Goal: Transaction & Acquisition: Purchase product/service

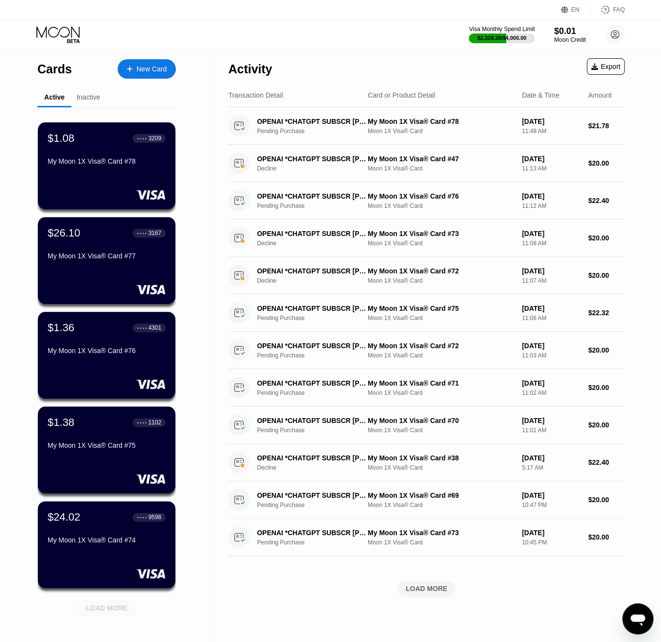
click at [129, 610] on div "LOAD MORE" at bounding box center [107, 608] width 58 height 17
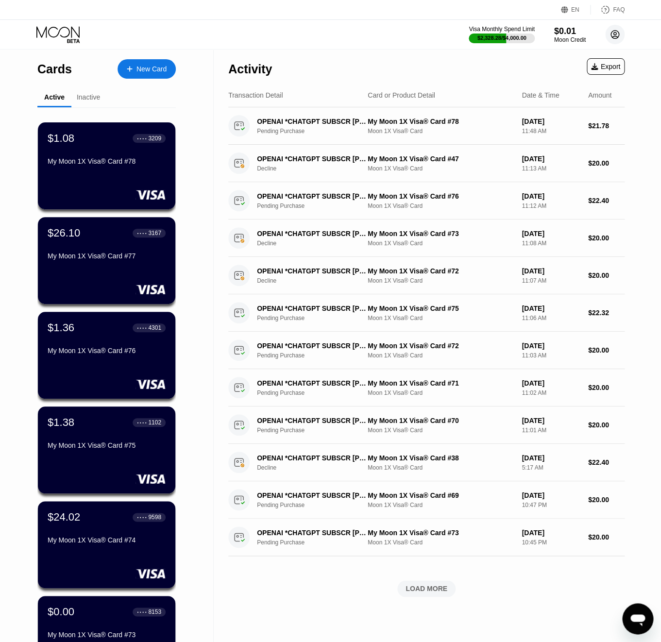
click at [612, 32] on icon at bounding box center [615, 35] width 8 height 8
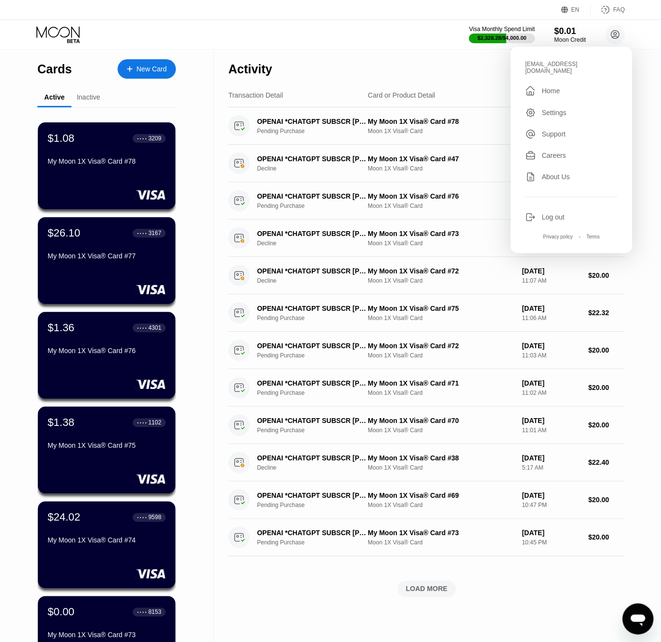
click at [560, 213] on div "Log out" at bounding box center [552, 217] width 23 height 8
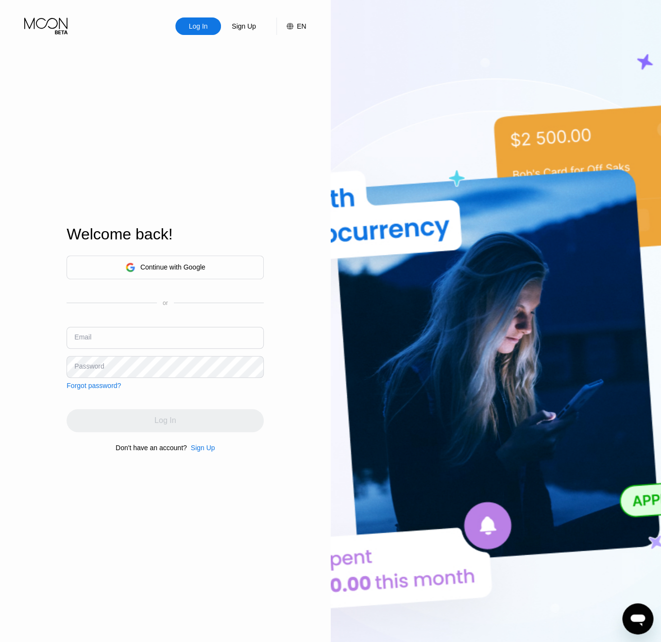
click at [111, 335] on input "text" at bounding box center [165, 338] width 197 height 22
paste input "[EMAIL_ADDRESS][DOMAIN_NAME]"
type input "[EMAIL_ADDRESS][DOMAIN_NAME]"
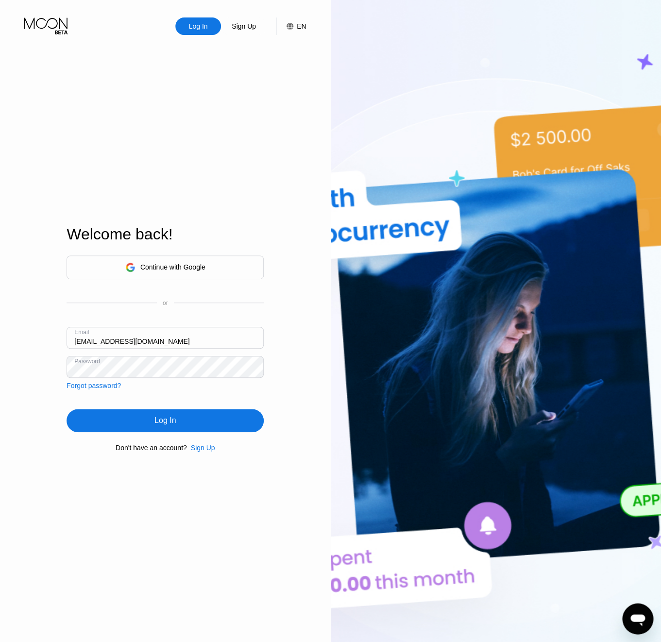
click at [125, 421] on div "Log In" at bounding box center [165, 420] width 197 height 23
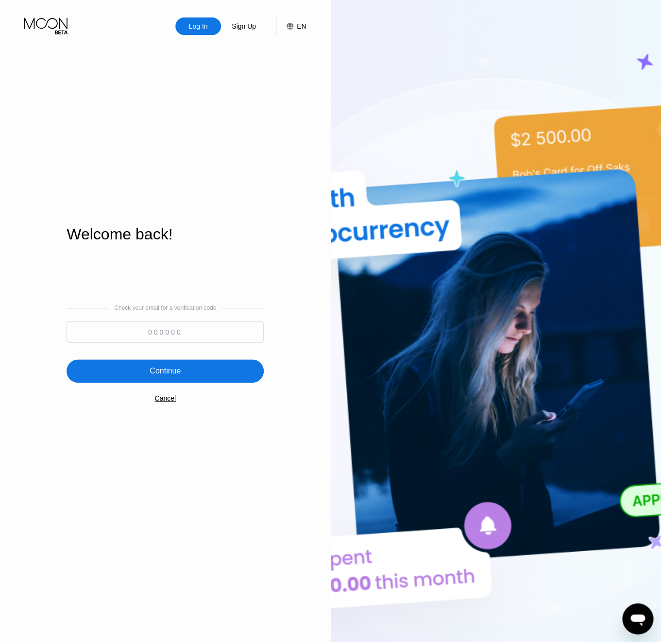
click at [185, 336] on input at bounding box center [165, 332] width 197 height 22
paste input "770123"
type input "770123"
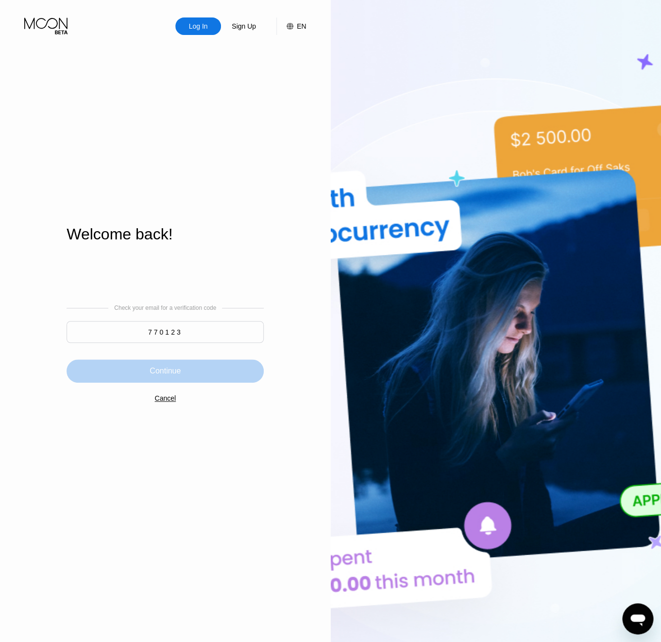
click at [185, 382] on div "Continue" at bounding box center [165, 370] width 197 height 23
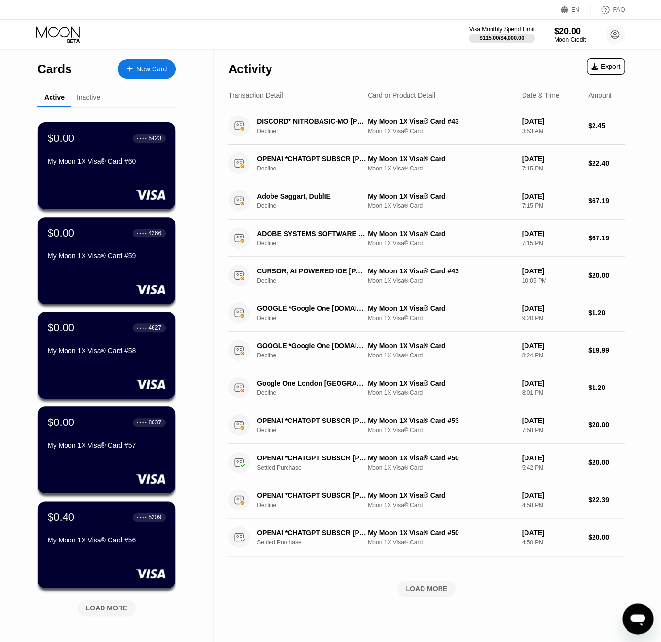
click at [489, 41] on div "$115.00 / $4,000.00" at bounding box center [501, 38] width 45 height 6
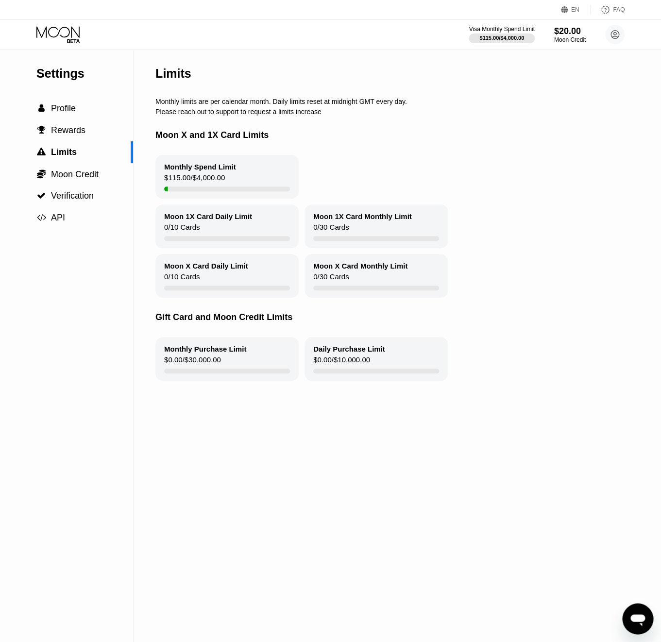
click at [515, 36] on div "$115.00 / $4,000.00" at bounding box center [501, 38] width 45 height 6
click at [563, 38] on div "Moon Credit" at bounding box center [570, 39] width 33 height 7
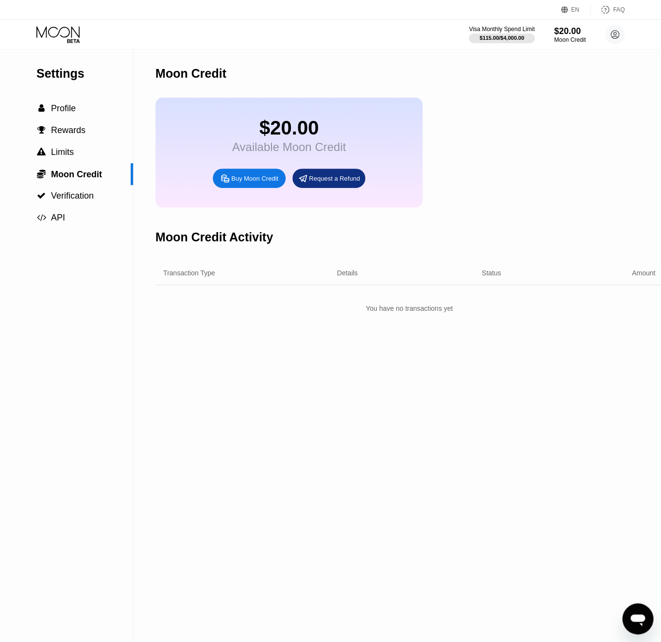
click at [262, 183] on div "Buy Moon Credit" at bounding box center [254, 178] width 47 height 8
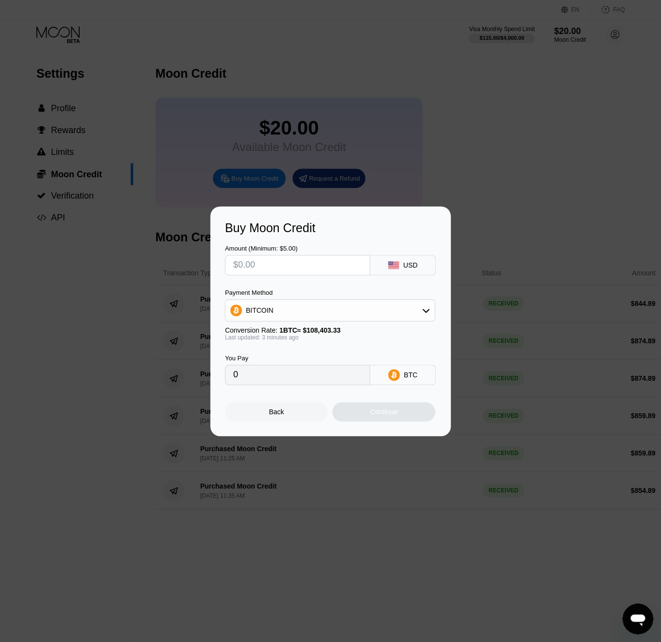
click at [266, 270] on input "text" at bounding box center [297, 264] width 129 height 19
type input "$8"
type input "0.00007377"
type input "$84"
type input "0.00077451"
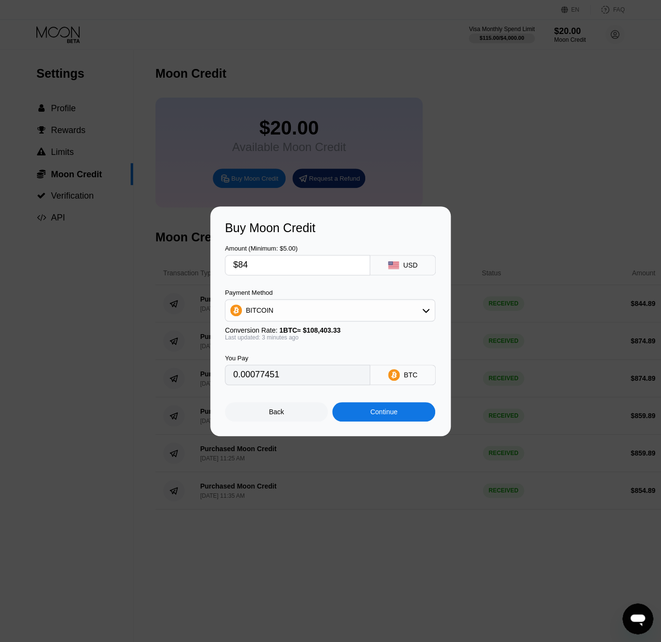
type input "$849"
type input "0.00782801"
type input "$849.9"
type input "0.00783631"
type input "$849.9"
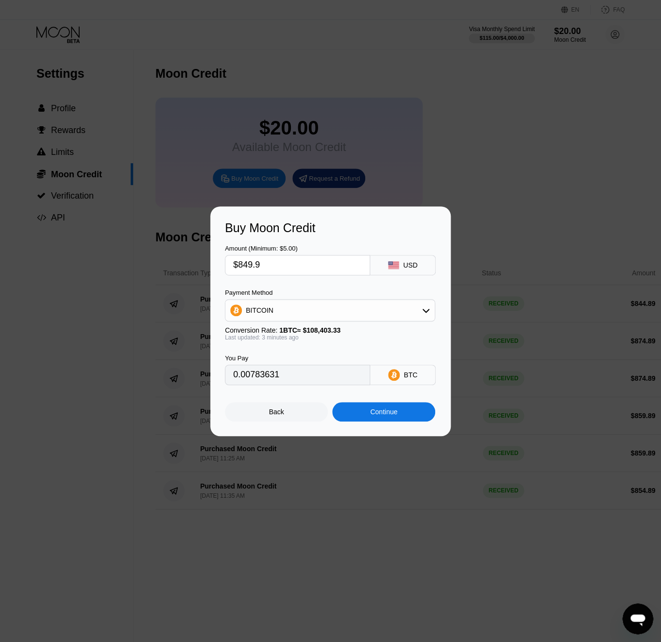
click at [245, 308] on div "BITCOIN" at bounding box center [329, 310] width 209 height 19
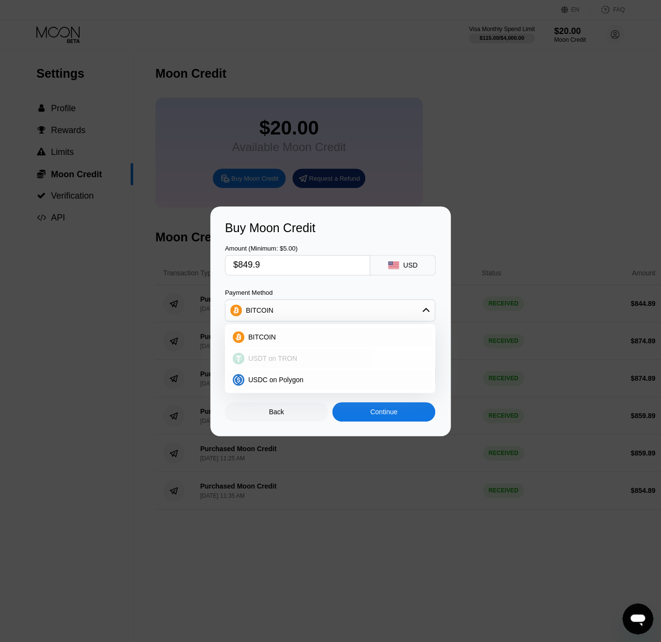
click at [272, 359] on span "USDT on TRON" at bounding box center [272, 358] width 49 height 8
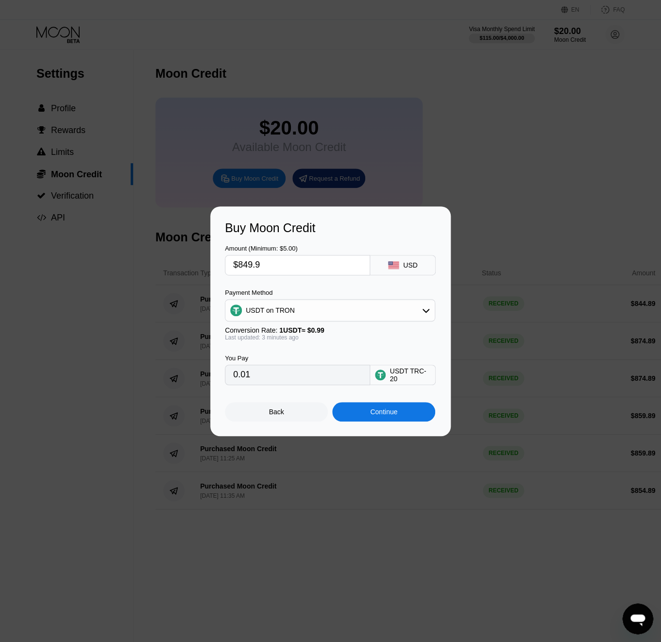
type input "858.48"
click at [400, 418] on div "Continue" at bounding box center [383, 411] width 103 height 19
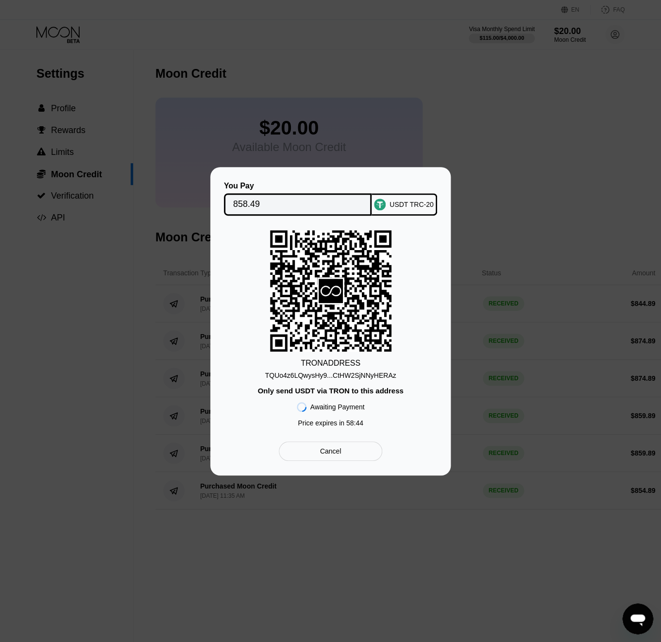
click at [331, 380] on div "TRON ADDRESS TQUo4z6LQwysHy9...CtHW2SjNNyHERAz Only send USDT via TRON to this …" at bounding box center [330, 331] width 211 height 202
click at [330, 375] on div "TQUo4z6LQwysHy9...CtHW2SjNNyHERAz" at bounding box center [330, 375] width 131 height 8
click at [261, 199] on input "858.49" at bounding box center [298, 204] width 130 height 19
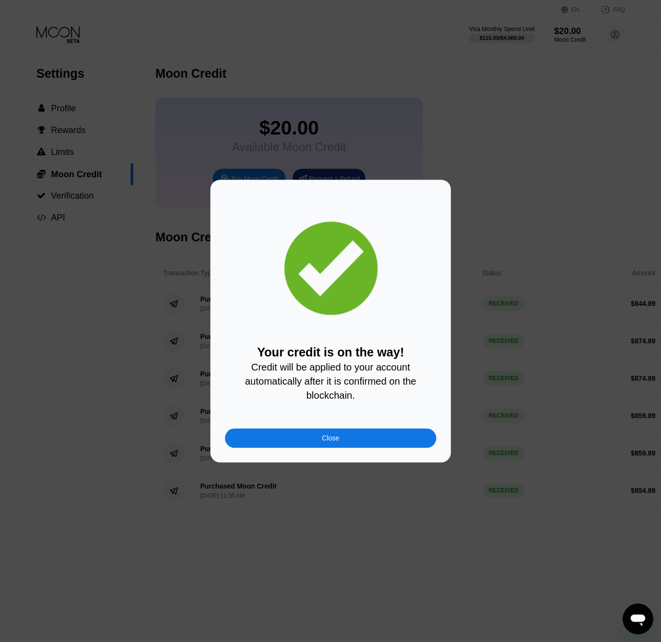
click at [303, 443] on div "Close" at bounding box center [330, 437] width 211 height 19
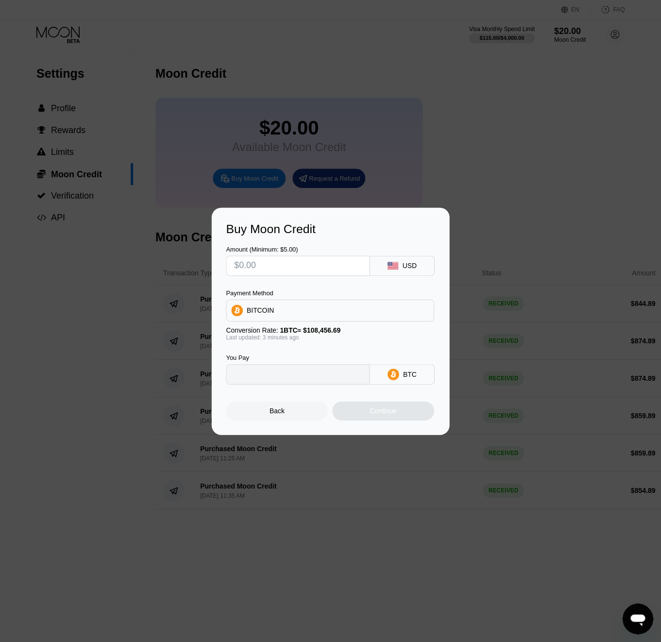
type input "0"
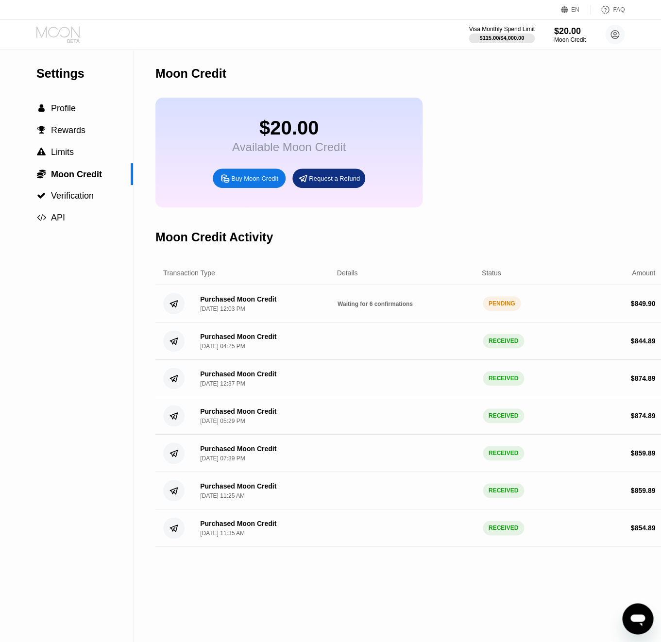
click at [46, 26] on icon at bounding box center [58, 34] width 45 height 17
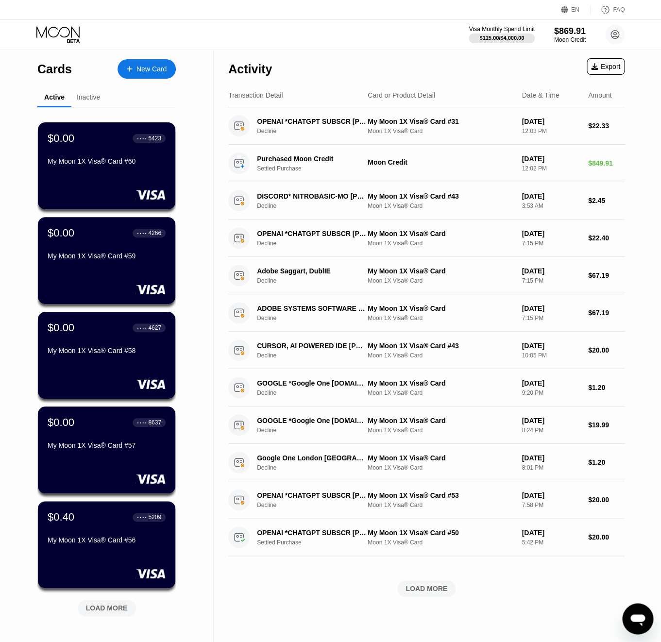
click at [154, 61] on div "New Card" at bounding box center [147, 68] width 58 height 19
